Goal: Transaction & Acquisition: Purchase product/service

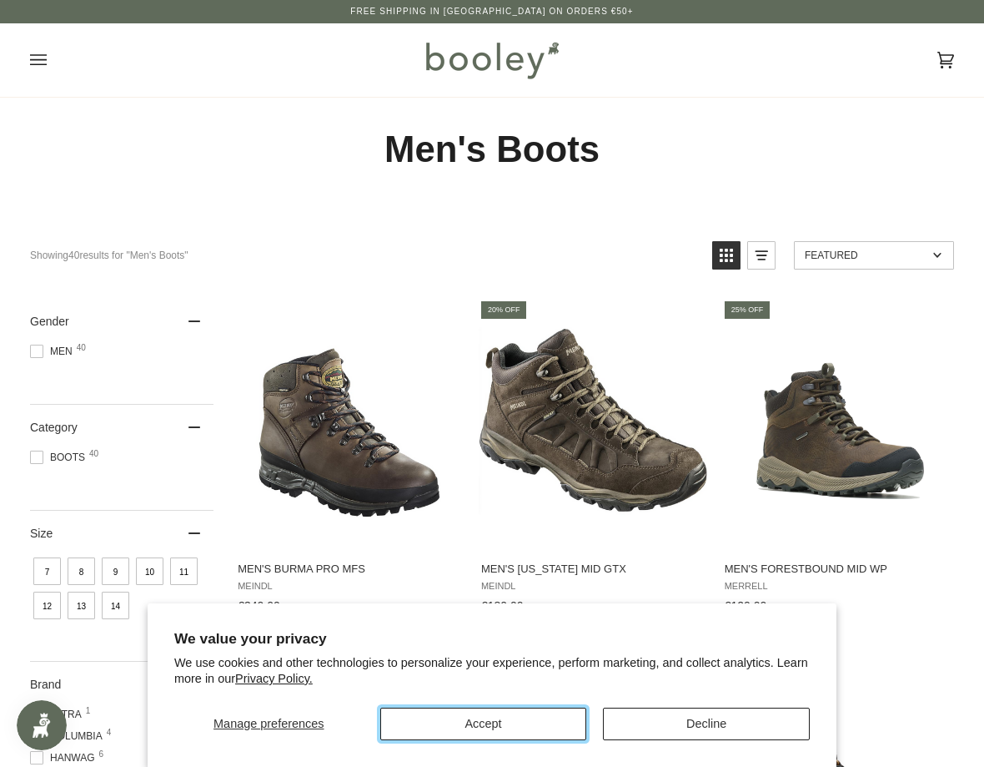
click at [469, 736] on button "Accept" at bounding box center [483, 723] width 207 height 33
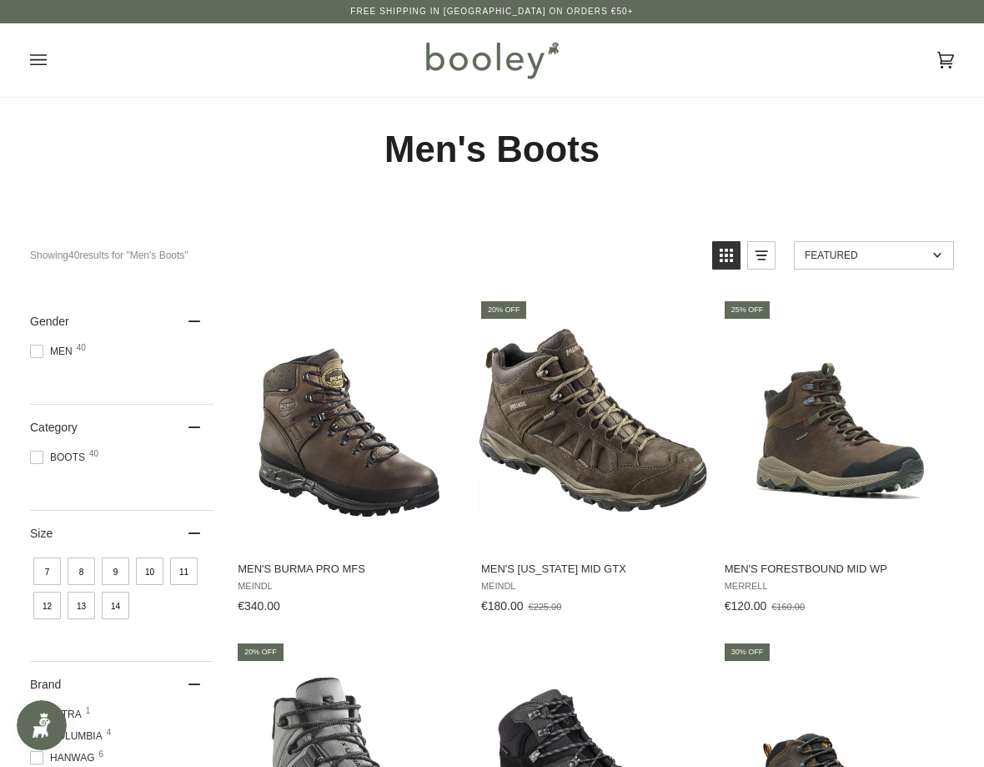
click at [162, 585] on span "10" at bounding box center [150, 571] width 28 height 28
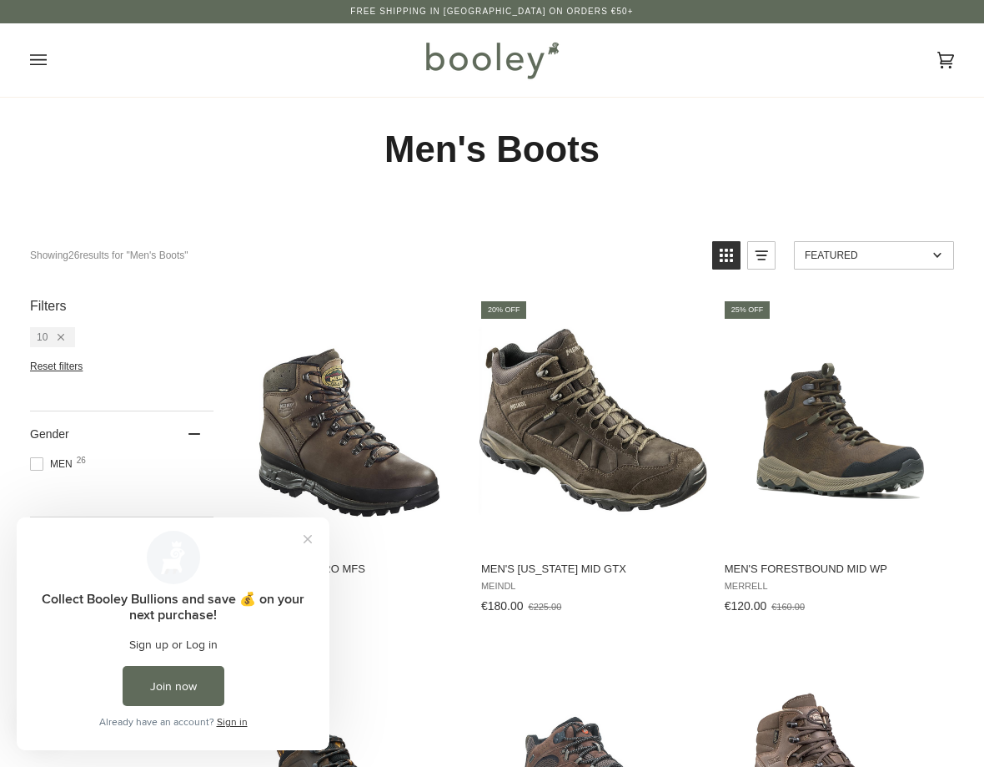
click at [309, 549] on button "Close prompt" at bounding box center [308, 539] width 30 height 30
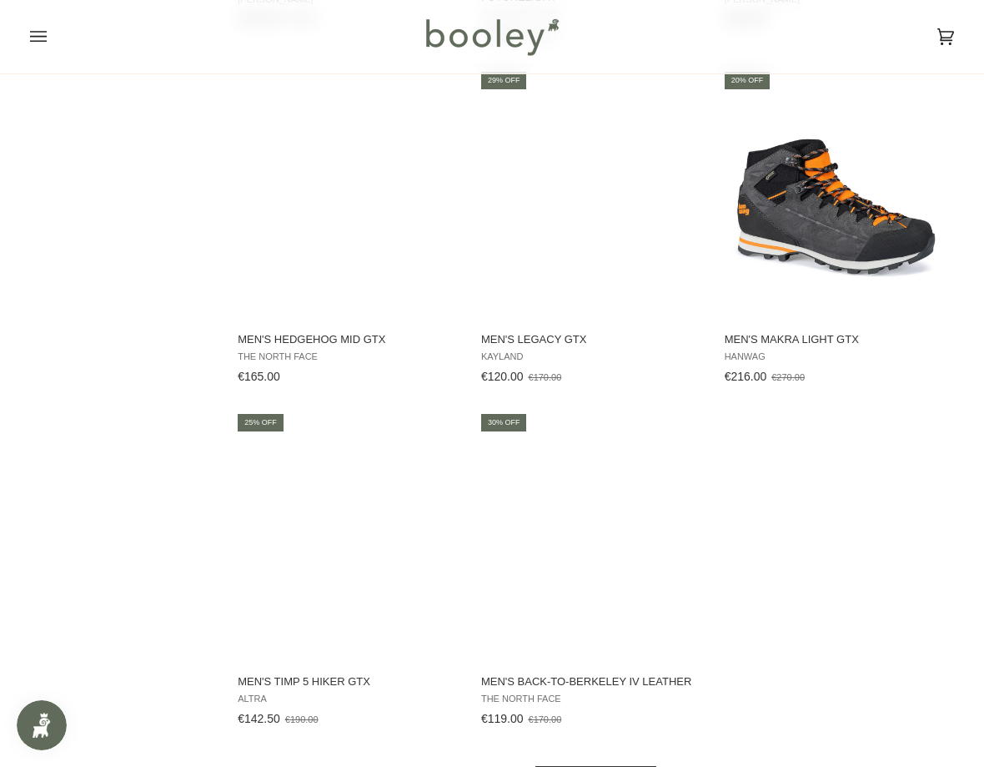
scroll to position [2086, 0]
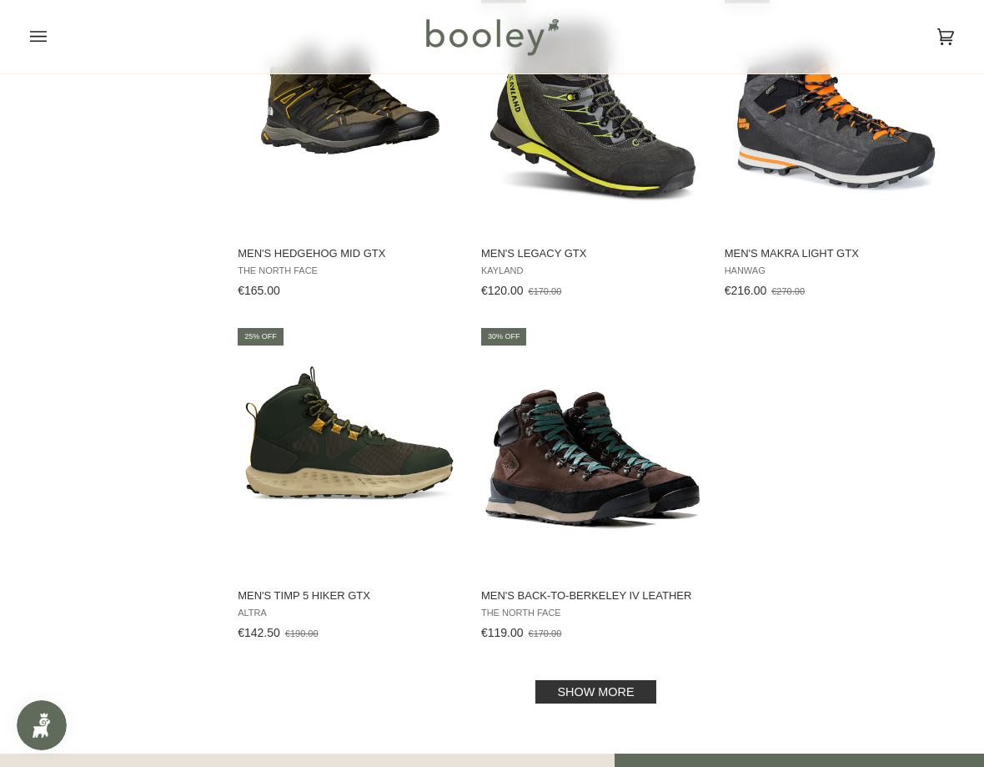
click at [594, 680] on link "Show more" at bounding box center [596, 691] width 120 height 23
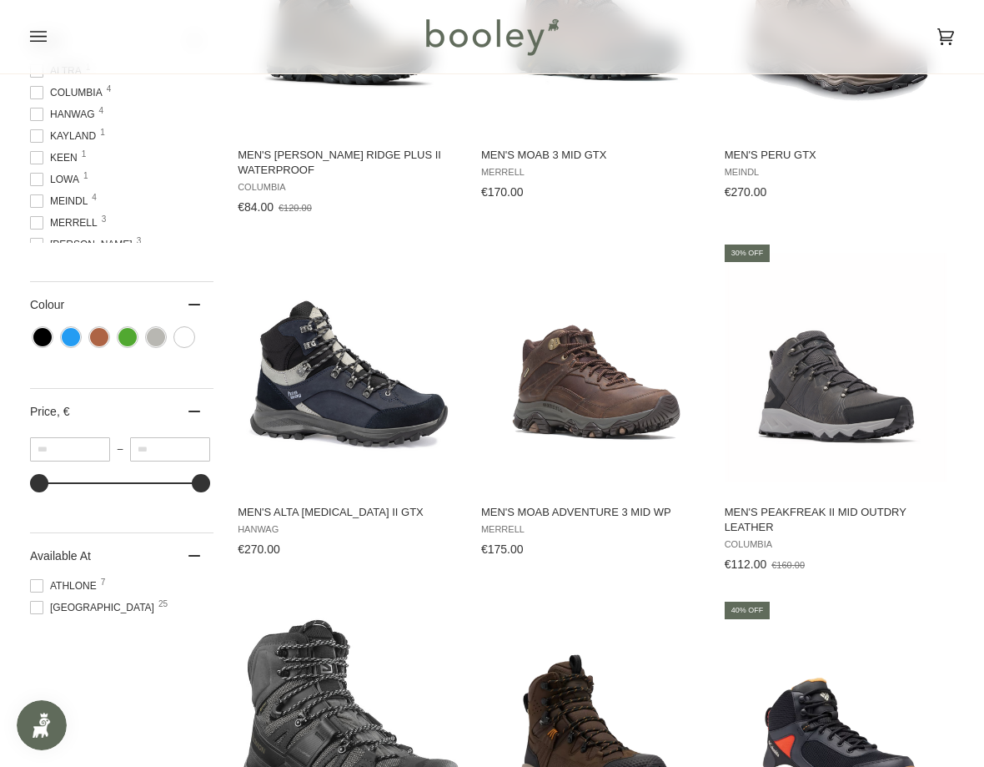
scroll to position [714, 0]
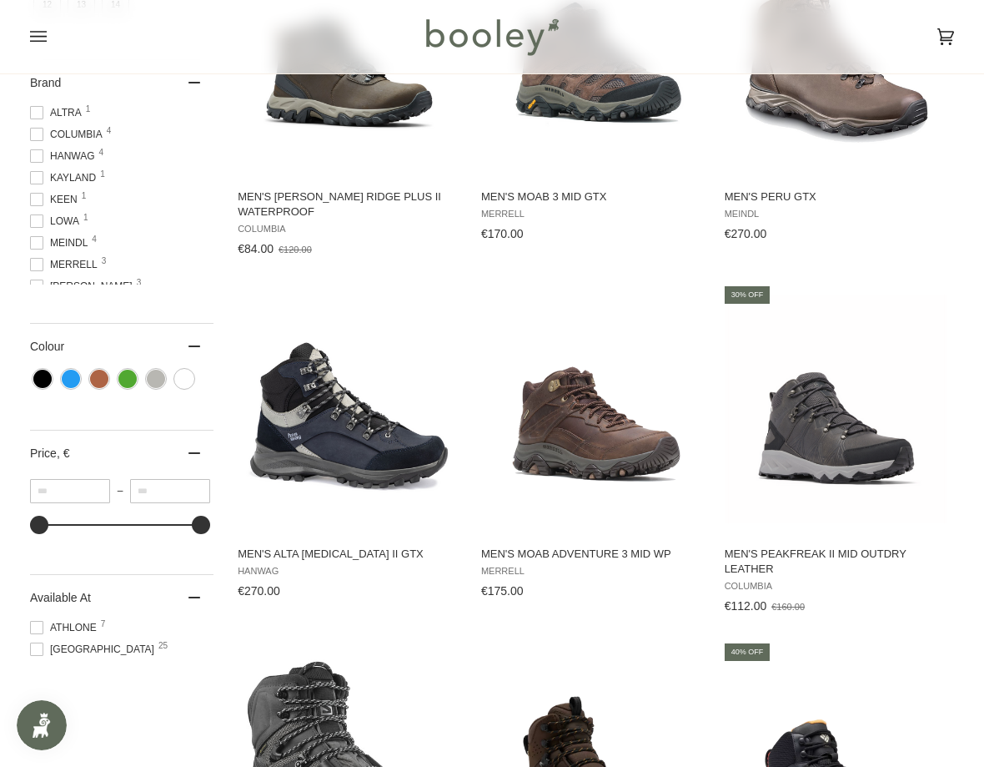
click at [596, 476] on img "Men's Moab Adventure 3 Mid WP" at bounding box center [593, 408] width 229 height 229
